Goal: Information Seeking & Learning: Check status

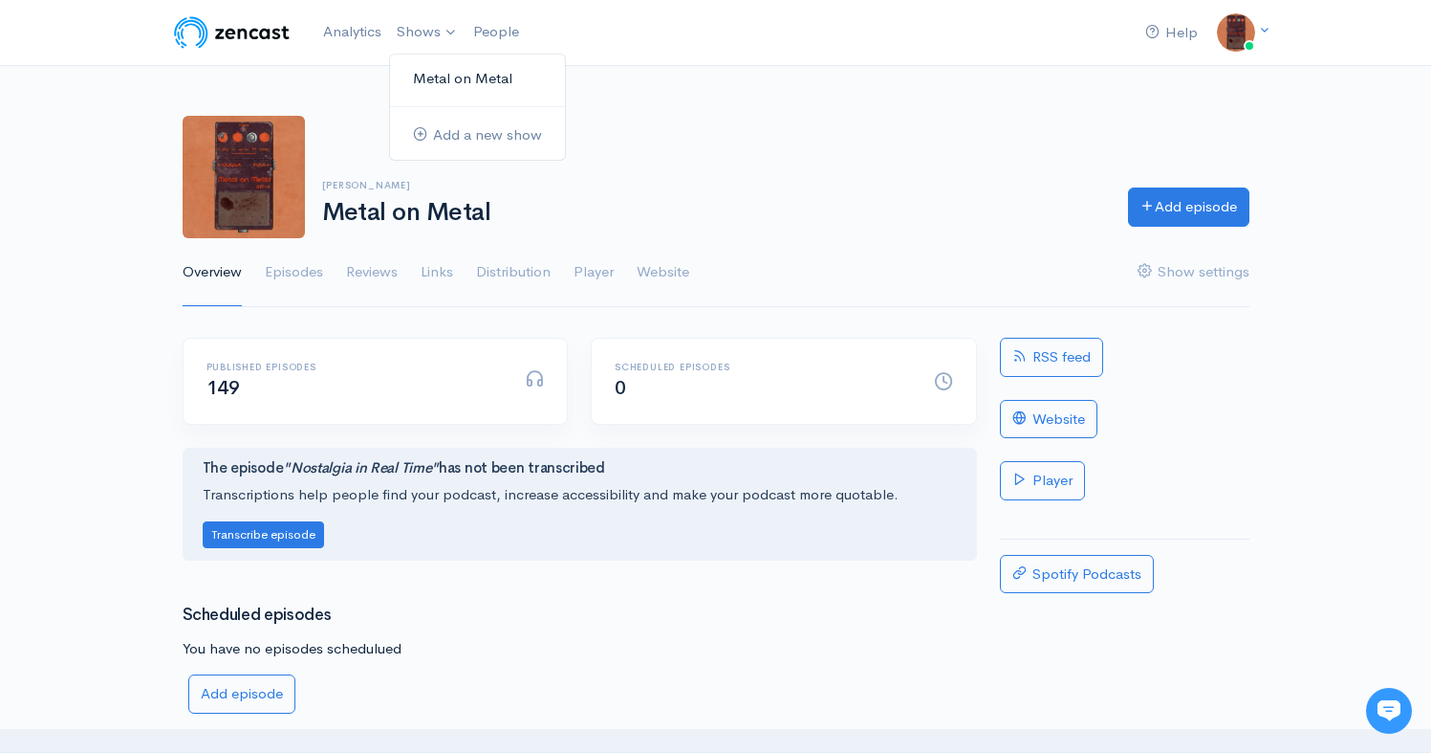
click at [437, 76] on link "Metal on Metal" at bounding box center [477, 78] width 175 height 33
click at [293, 255] on link "Episodes" at bounding box center [294, 272] width 58 height 69
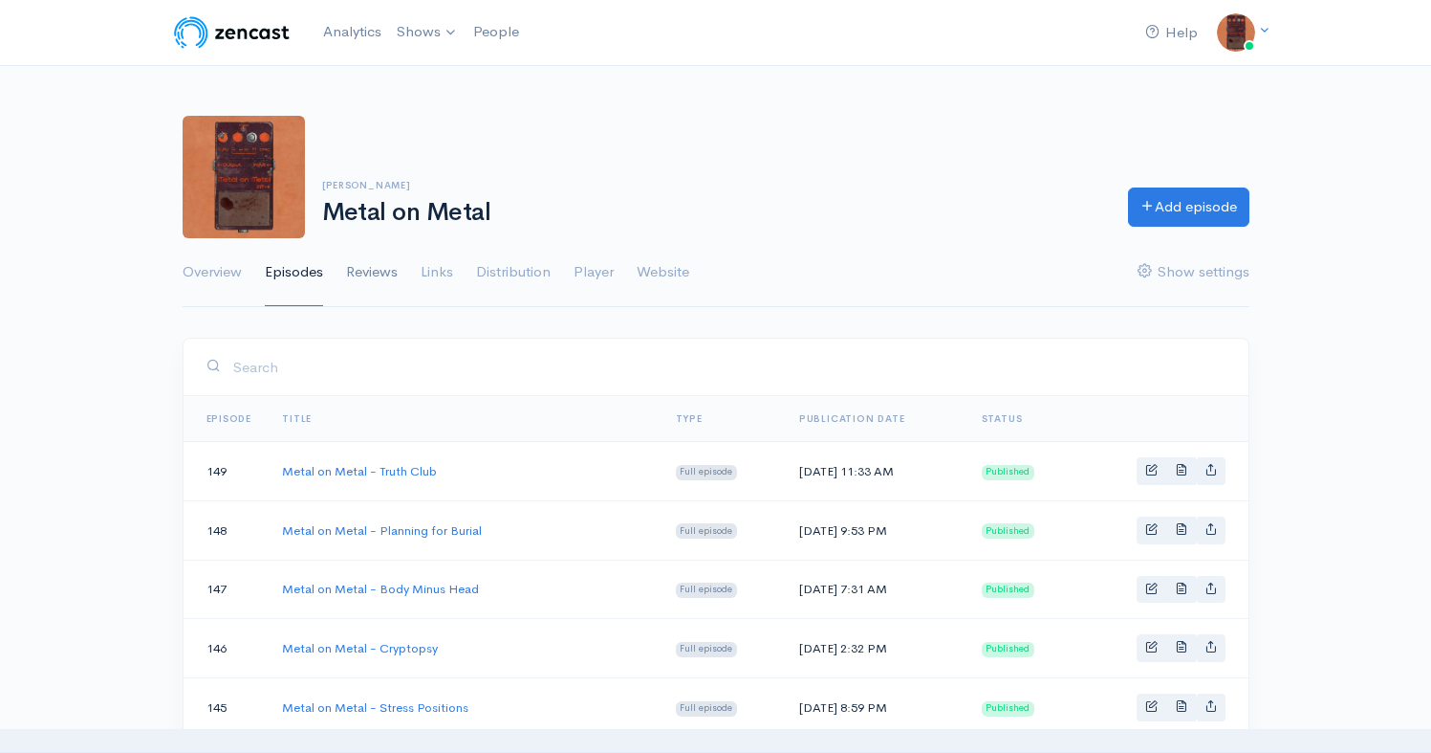
click at [372, 261] on link "Reviews" at bounding box center [372, 272] width 52 height 69
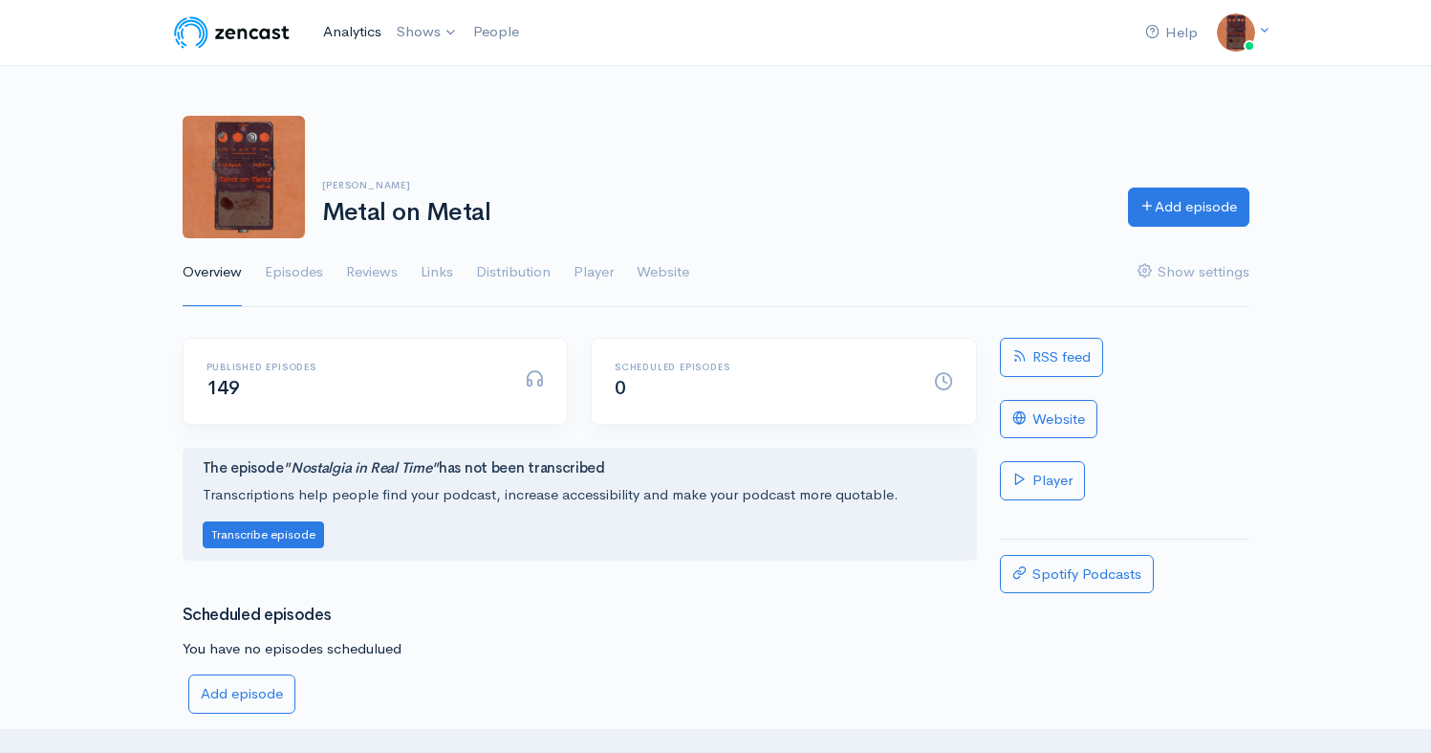
click at [340, 25] on link "Analytics" at bounding box center [353, 31] width 74 height 41
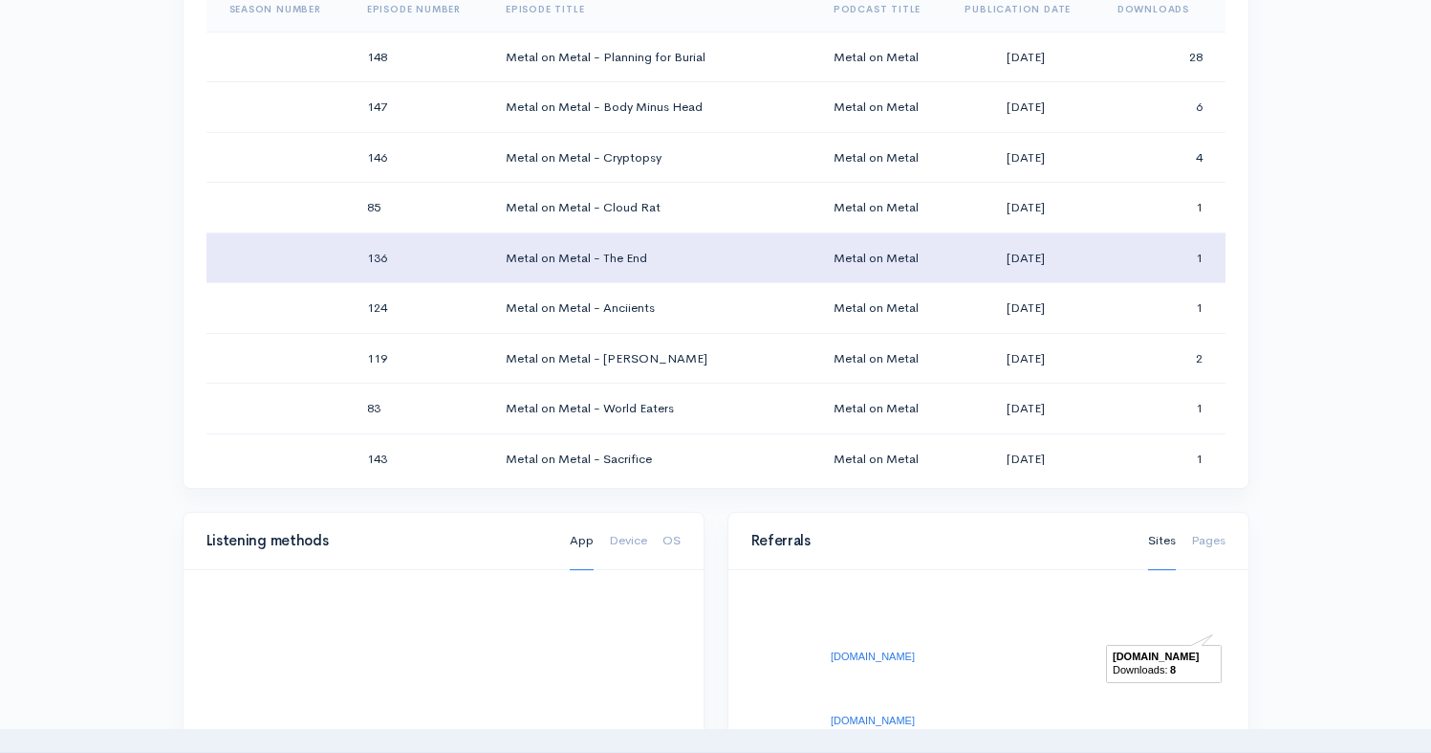
scroll to position [1057, 0]
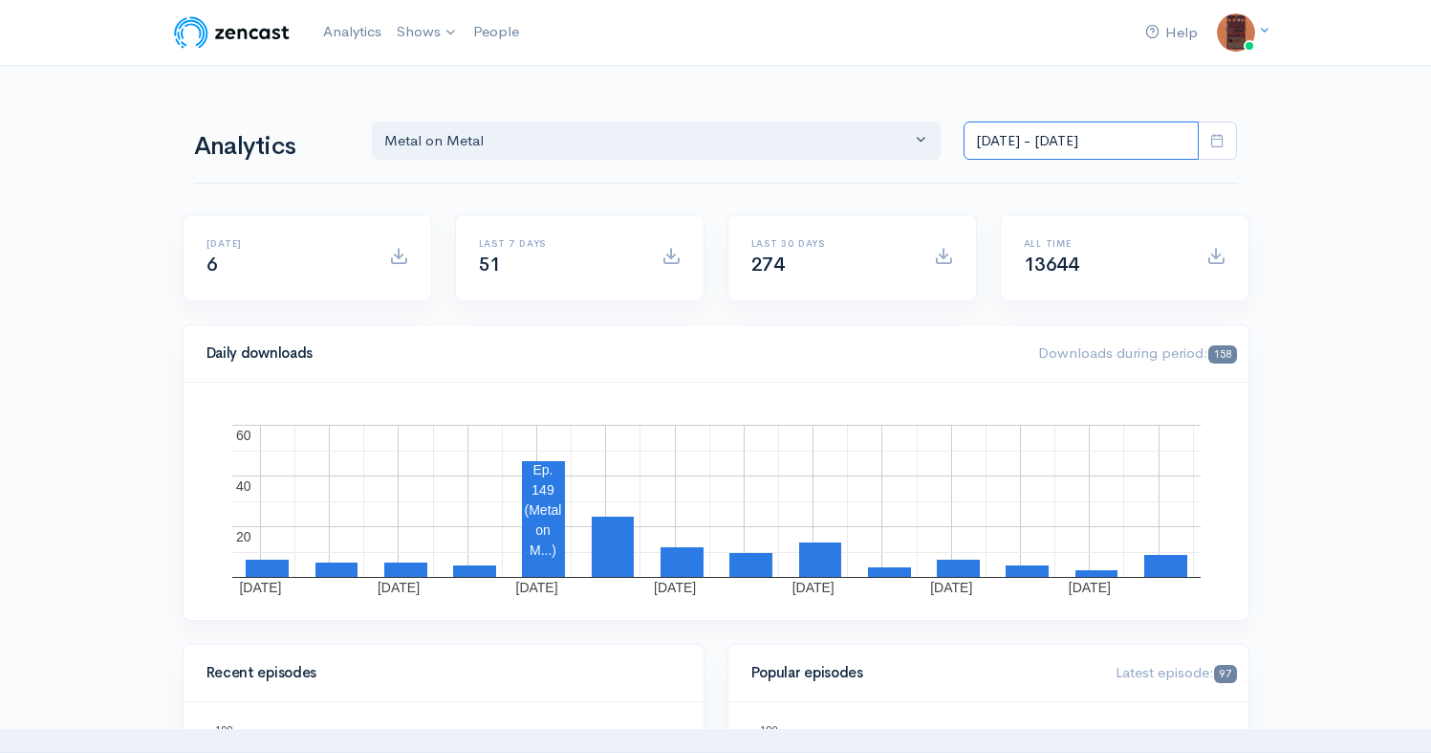
click at [1043, 155] on input "[DATE] - [DATE]" at bounding box center [1081, 140] width 235 height 39
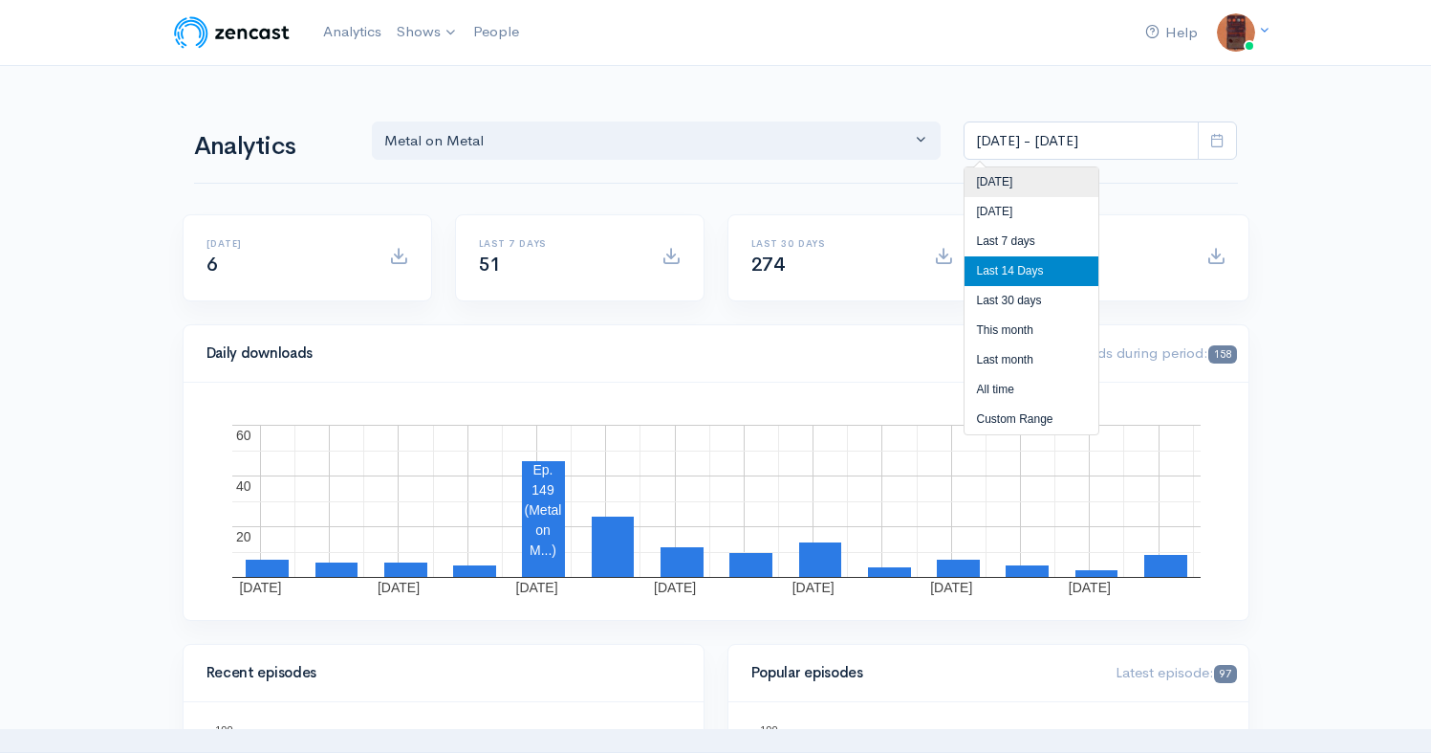
click at [997, 194] on li "[DATE]" at bounding box center [1032, 182] width 134 height 30
type input "[DATE] - [DATE]"
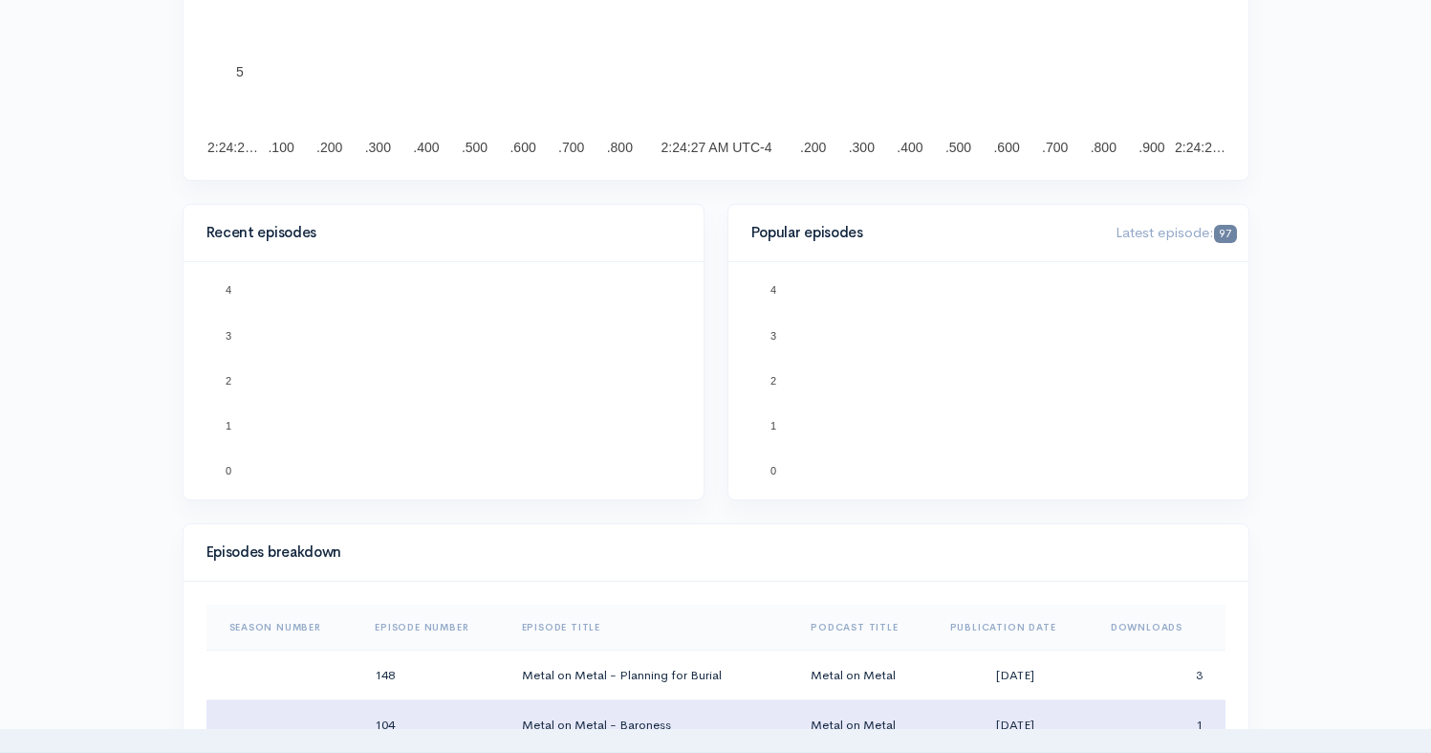
scroll to position [0, 0]
